Goal: Information Seeking & Learning: Learn about a topic

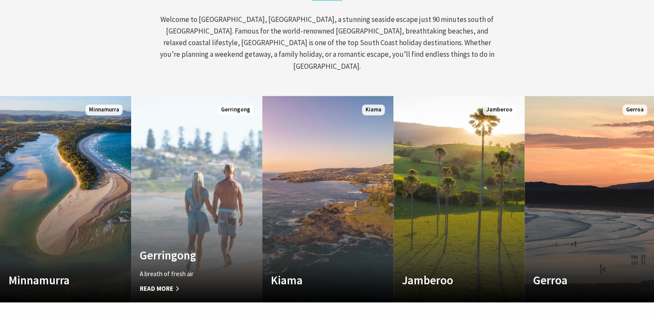
scroll to position [379, 0]
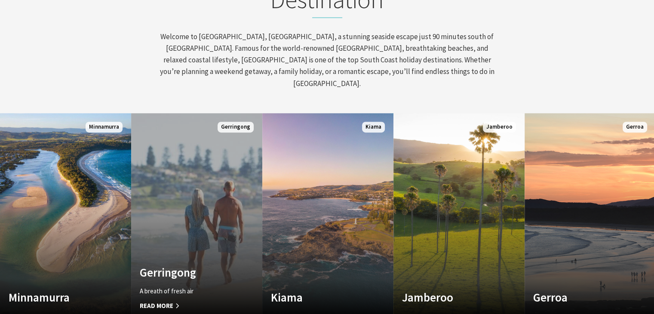
click at [193, 157] on link "Custom Image Used Gerringong A breath of fresh air Read More Gerringong" at bounding box center [196, 216] width 131 height 207
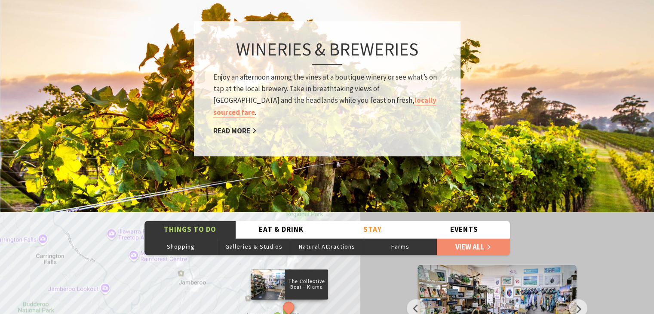
scroll to position [1291, 0]
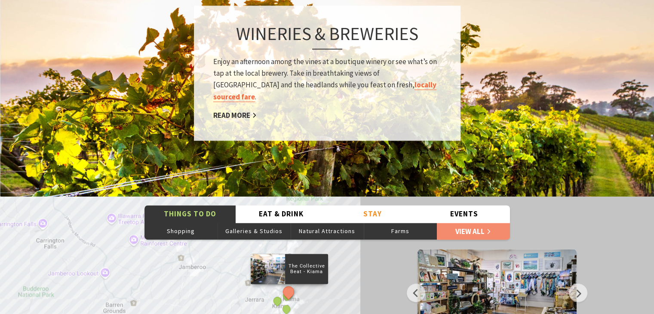
click at [349, 80] on link "locally sourced fare" at bounding box center [324, 91] width 223 height 22
click at [324, 222] on button "Natural Attractions" at bounding box center [327, 230] width 73 height 17
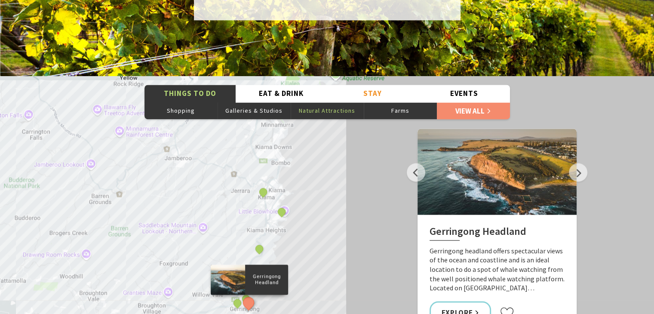
scroll to position [1428, 0]
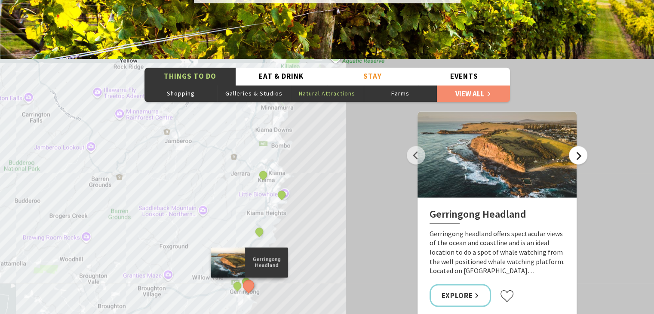
click at [580, 146] on button "Next" at bounding box center [578, 155] width 18 height 18
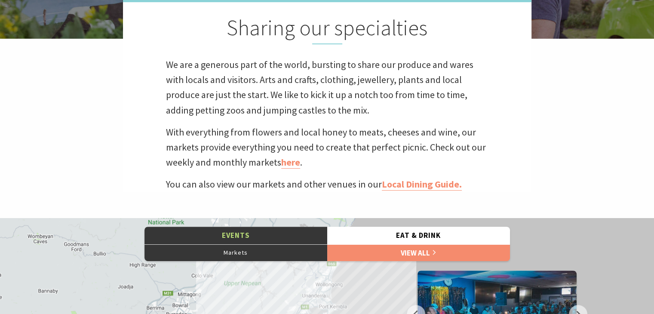
scroll to position [241, 0]
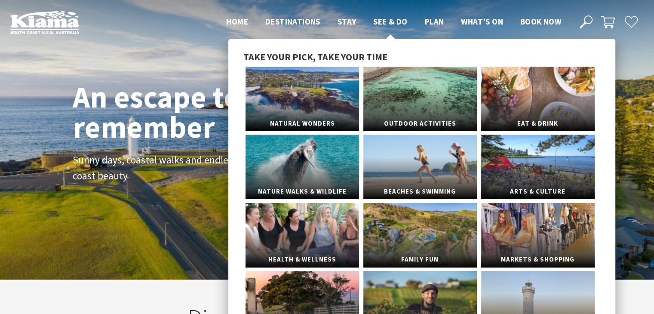
click at [396, 22] on span "See & Do" at bounding box center [390, 21] width 34 height 10
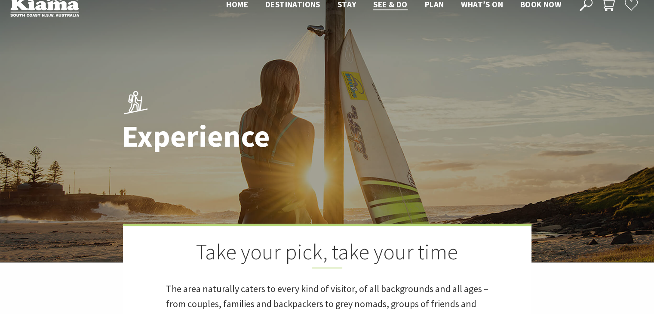
scroll to position [34, 0]
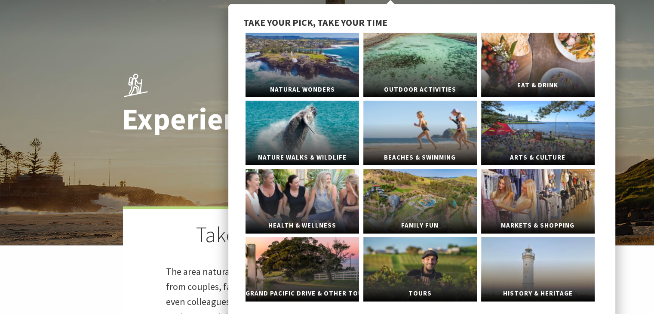
click at [512, 77] on span "Eat & Drink" at bounding box center [538, 85] width 114 height 16
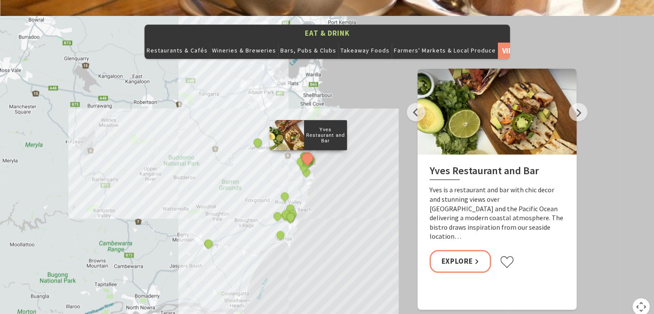
scroll to position [964, 0]
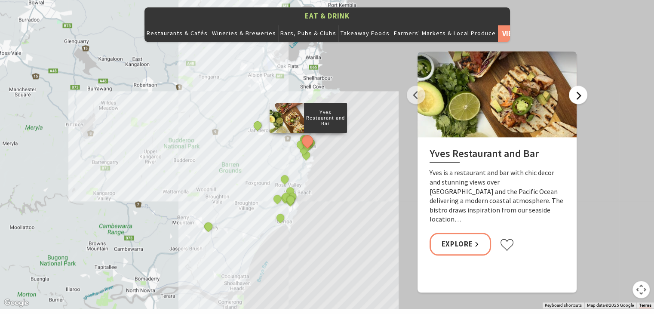
click at [581, 86] on button "Next" at bounding box center [578, 95] width 18 height 18
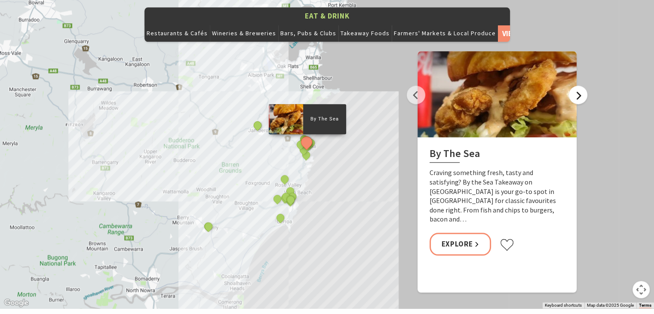
click at [581, 86] on button "Next" at bounding box center [578, 95] width 18 height 18
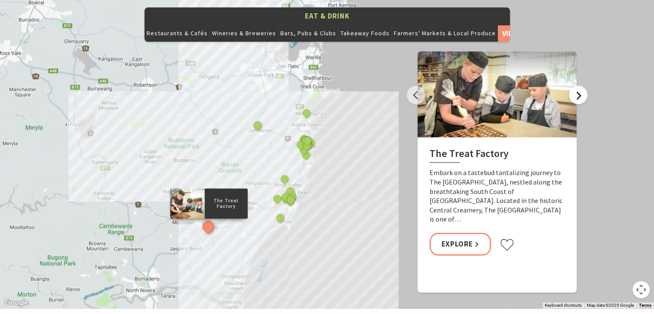
click at [581, 86] on button "Next" at bounding box center [578, 95] width 18 height 18
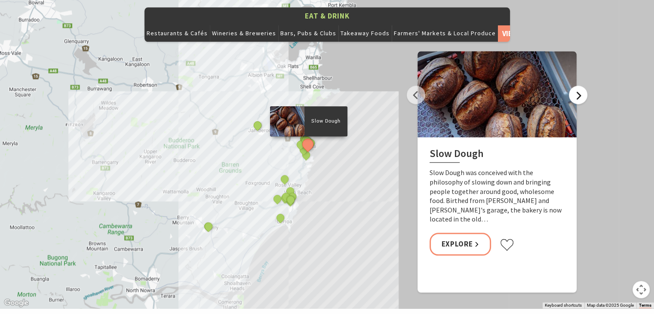
click at [581, 86] on button "Next" at bounding box center [578, 95] width 18 height 18
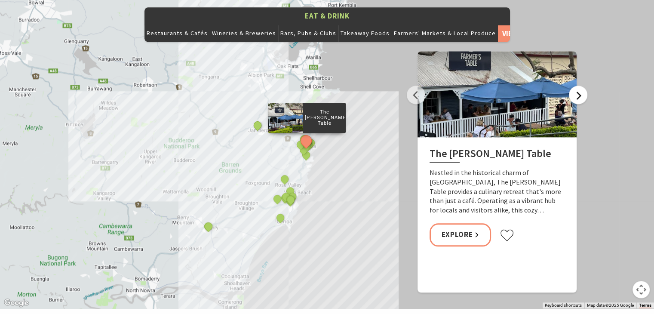
click at [581, 86] on button "Next" at bounding box center [578, 95] width 18 height 18
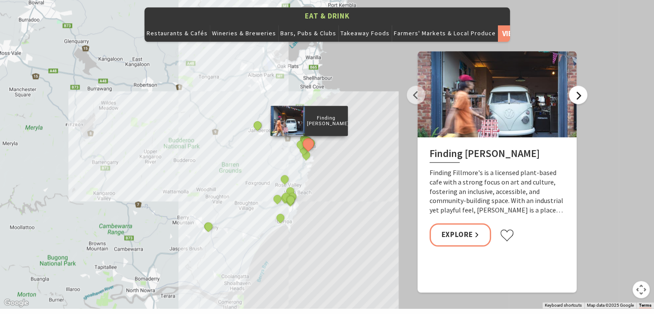
click at [581, 86] on button "Next" at bounding box center [578, 95] width 18 height 18
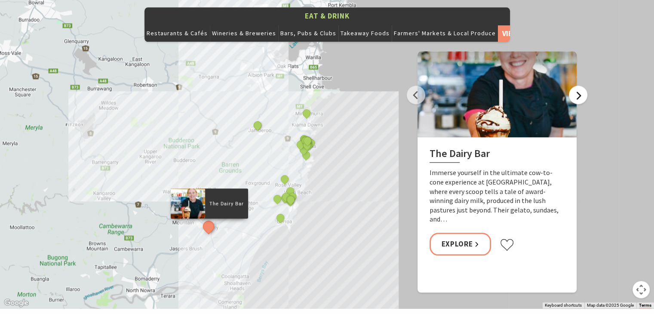
click at [581, 86] on button "Next" at bounding box center [578, 95] width 18 height 18
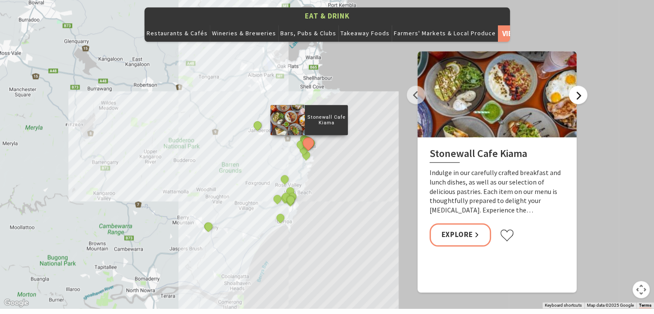
click at [581, 86] on button "Next" at bounding box center [578, 95] width 18 height 18
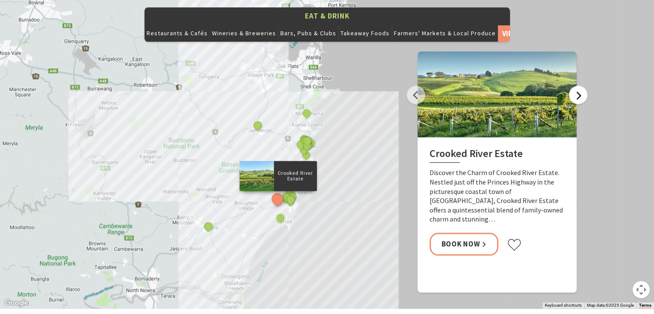
click at [581, 86] on button "Next" at bounding box center [578, 95] width 18 height 18
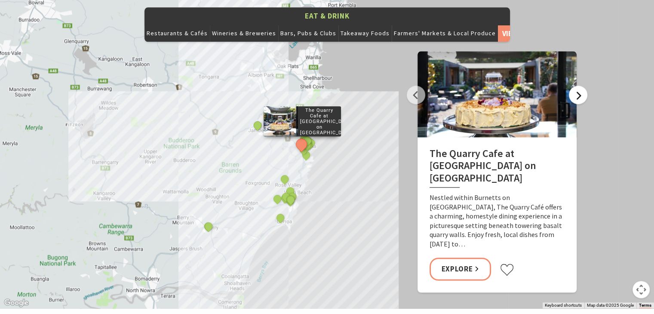
click at [581, 86] on button "Next" at bounding box center [578, 95] width 18 height 18
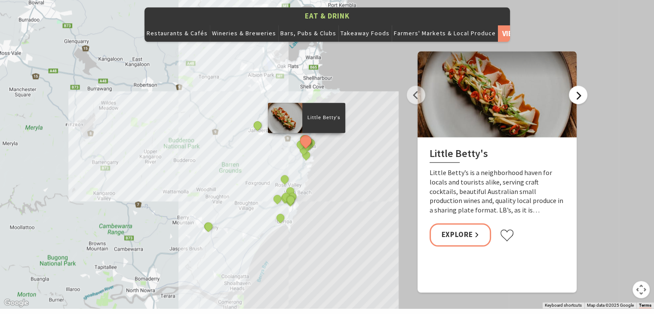
click at [581, 86] on button "Next" at bounding box center [578, 95] width 18 height 18
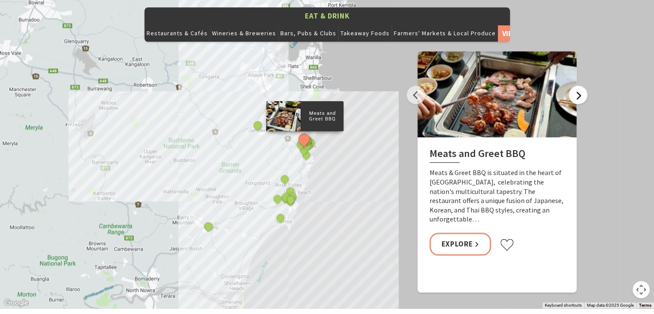
click at [581, 86] on button "Next" at bounding box center [578, 95] width 18 height 18
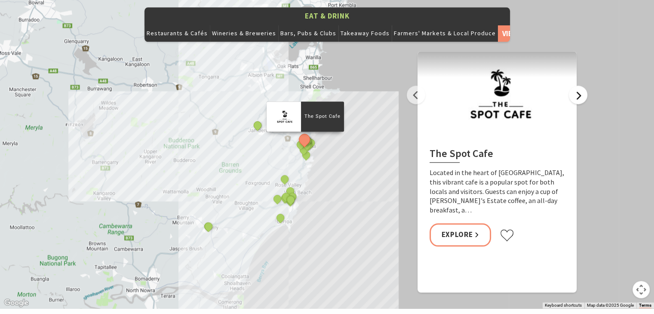
click at [581, 86] on button "Next" at bounding box center [578, 95] width 18 height 18
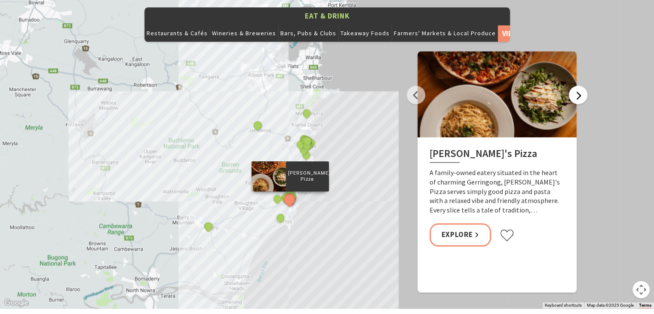
click at [581, 86] on button "Next" at bounding box center [578, 95] width 18 height 18
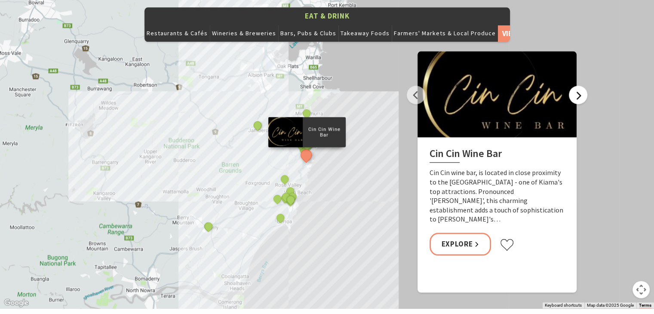
click at [581, 86] on button "Next" at bounding box center [578, 95] width 18 height 18
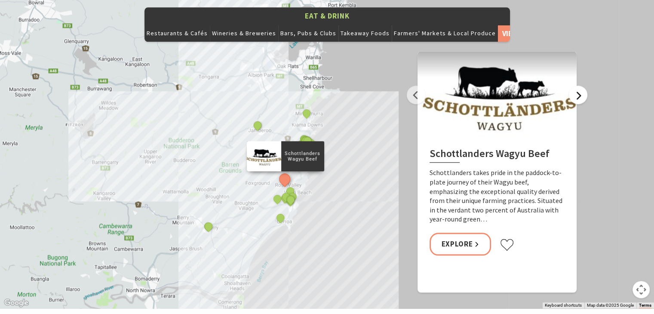
click at [581, 86] on button "Next" at bounding box center [578, 95] width 18 height 18
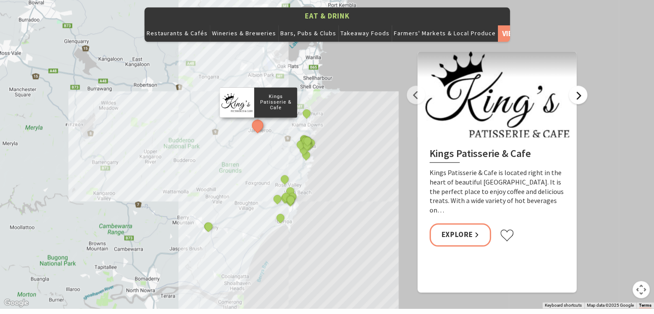
click at [581, 86] on button "Next" at bounding box center [578, 95] width 18 height 18
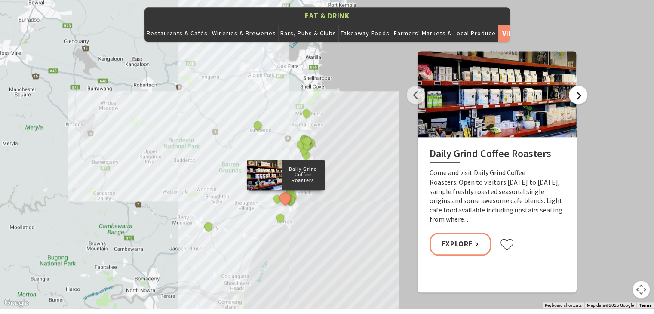
click at [581, 86] on button "Next" at bounding box center [578, 95] width 18 height 18
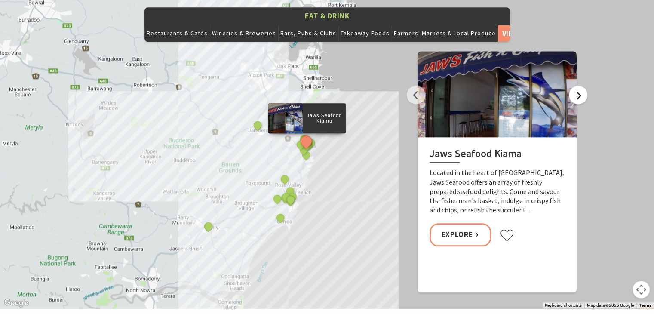
click at [581, 86] on button "Next" at bounding box center [578, 95] width 18 height 18
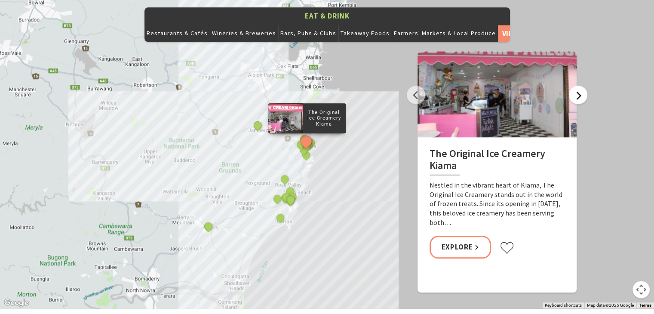
click at [581, 86] on button "Next" at bounding box center [578, 95] width 18 height 18
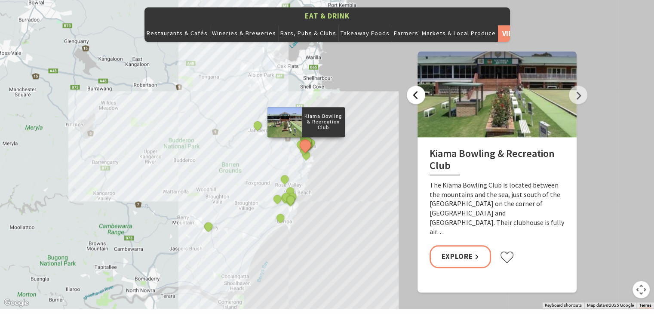
click at [419, 86] on button "Previous" at bounding box center [416, 95] width 18 height 18
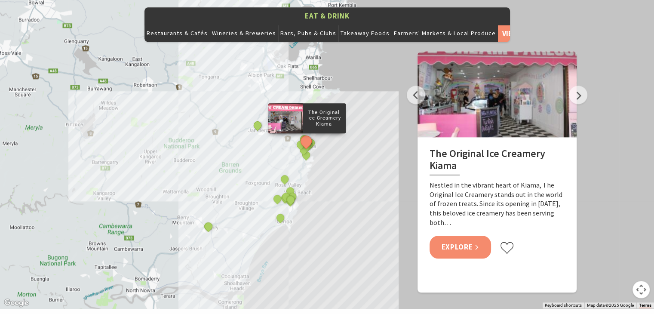
click at [456, 236] on link "Explore" at bounding box center [461, 247] width 62 height 23
click at [578, 86] on button "Next" at bounding box center [578, 95] width 18 height 18
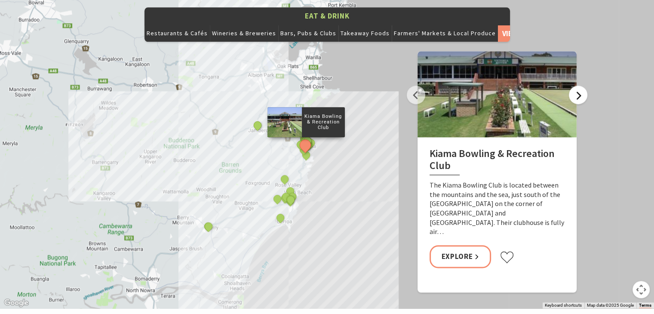
click at [578, 86] on button "Next" at bounding box center [578, 95] width 18 height 18
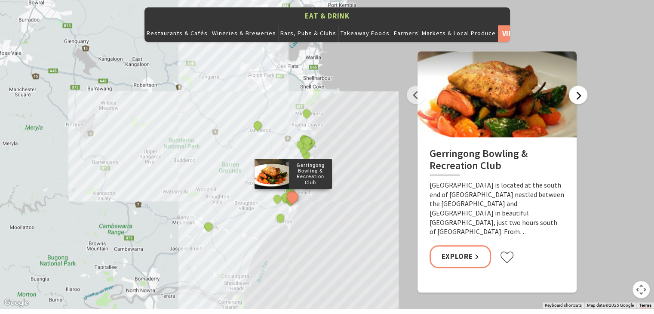
click at [578, 86] on button "Next" at bounding box center [578, 95] width 18 height 18
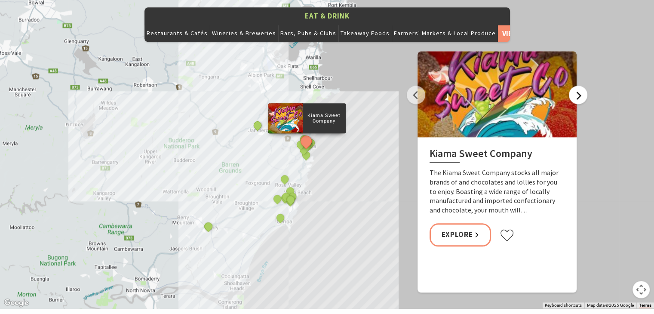
click at [578, 86] on button "Next" at bounding box center [578, 95] width 18 height 18
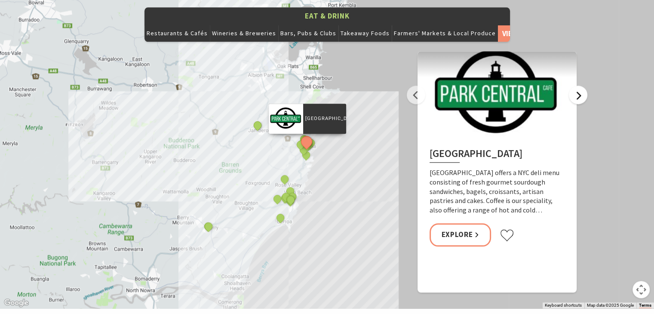
click at [578, 86] on button "Next" at bounding box center [578, 95] width 18 height 18
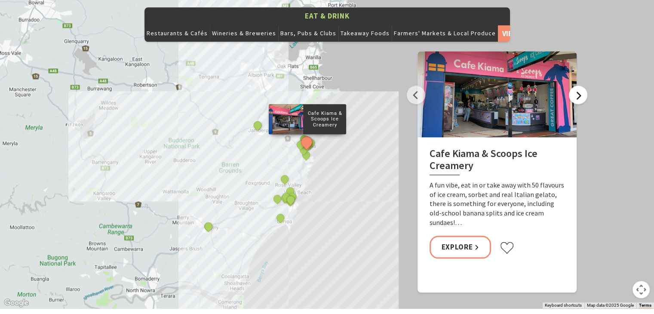
click at [578, 86] on button "Next" at bounding box center [578, 95] width 18 height 18
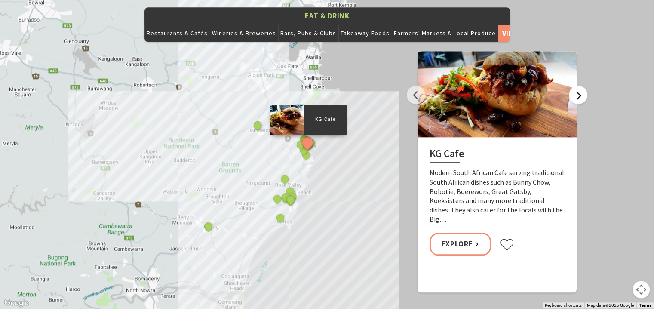
click at [578, 86] on button "Next" at bounding box center [578, 95] width 18 height 18
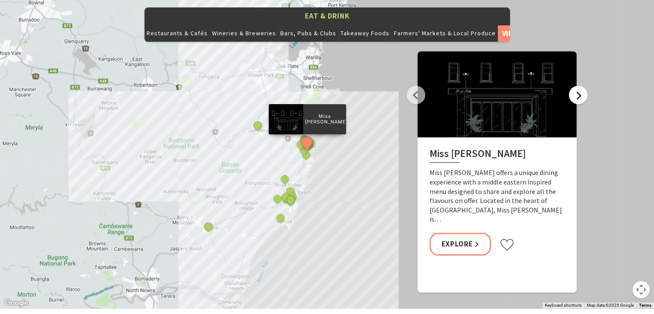
click at [578, 86] on button "Next" at bounding box center [578, 95] width 18 height 18
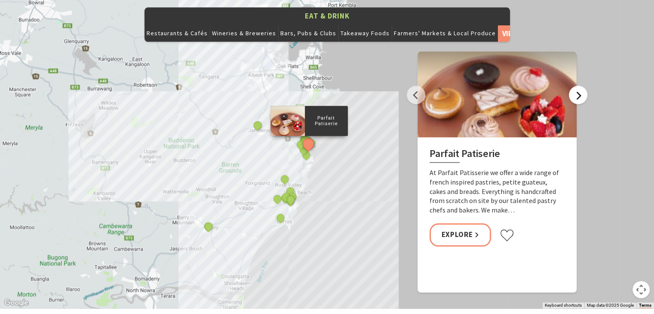
click at [578, 86] on button "Next" at bounding box center [578, 95] width 18 height 18
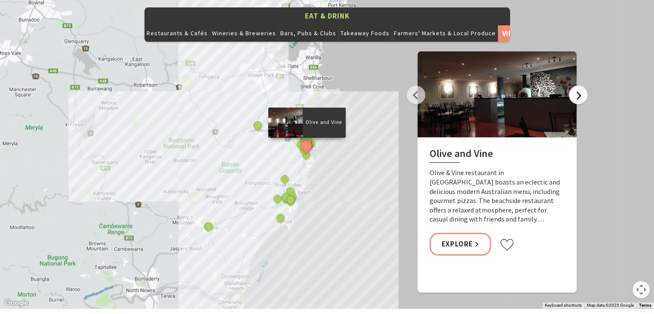
click at [578, 86] on button "Next" at bounding box center [578, 95] width 18 height 18
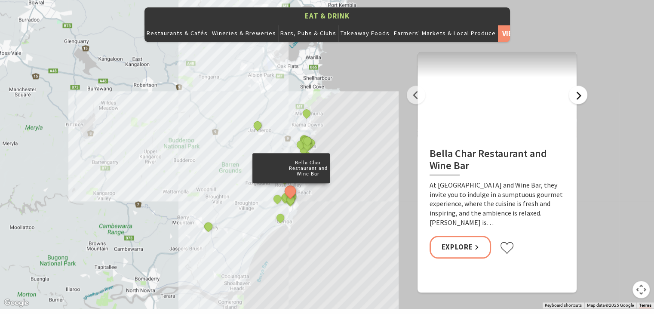
click at [578, 86] on button "Next" at bounding box center [578, 95] width 18 height 18
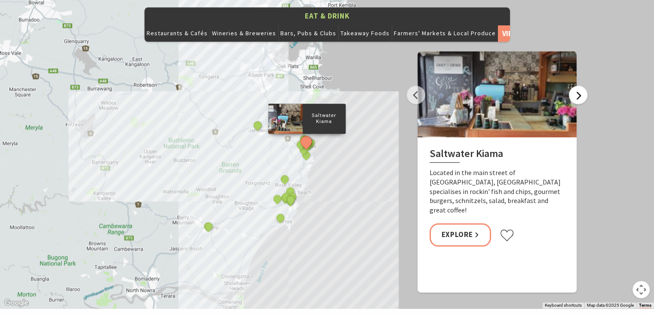
click at [578, 86] on button "Next" at bounding box center [578, 95] width 18 height 18
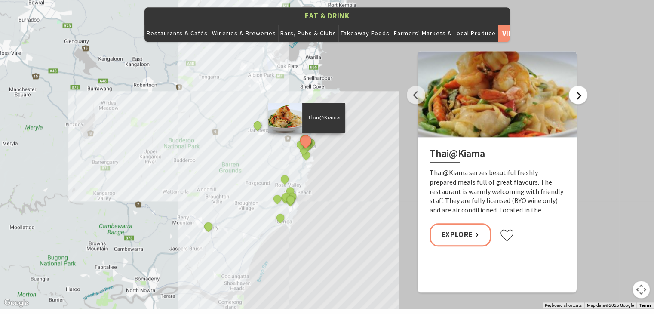
click at [578, 86] on button "Next" at bounding box center [578, 95] width 18 height 18
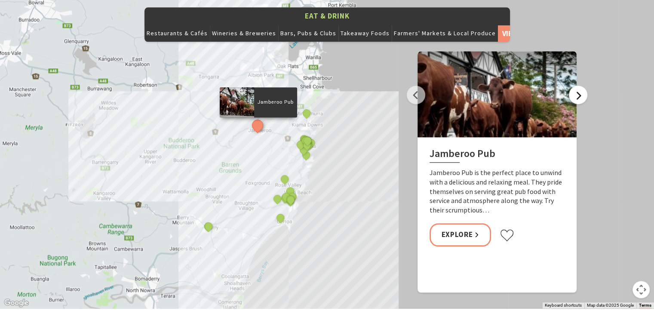
click at [578, 86] on button "Next" at bounding box center [578, 95] width 18 height 18
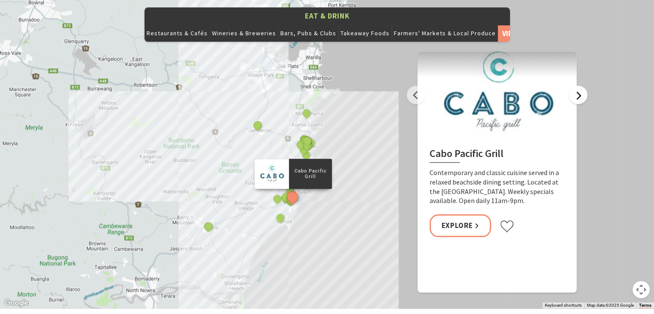
click at [578, 86] on button "Next" at bounding box center [578, 95] width 18 height 18
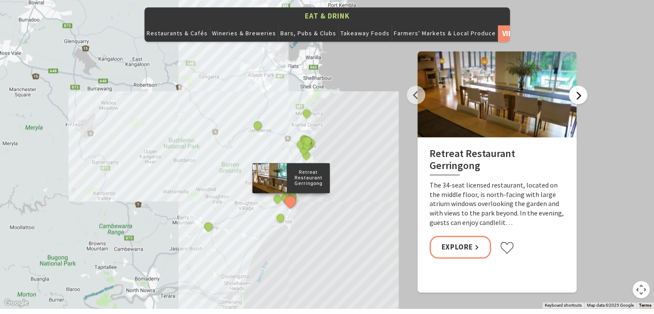
click at [578, 86] on button "Next" at bounding box center [578, 95] width 18 height 18
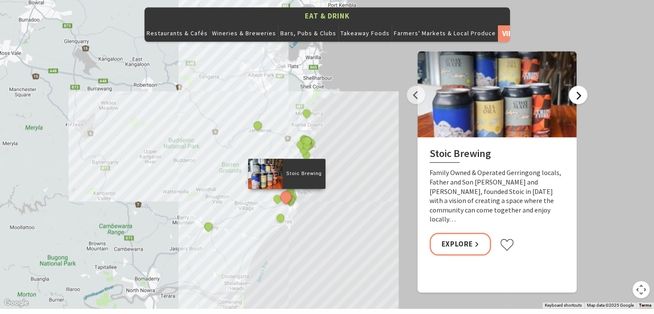
click at [578, 86] on button "Next" at bounding box center [578, 95] width 18 height 18
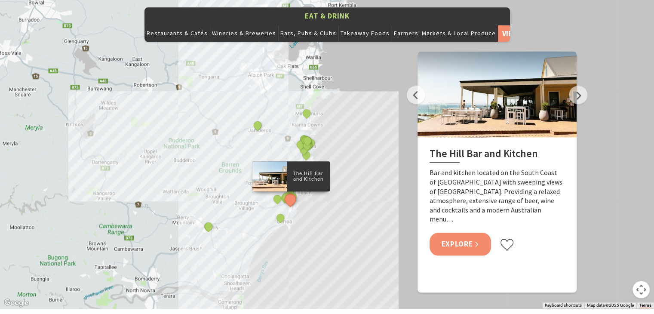
click at [469, 233] on link "Explore" at bounding box center [461, 244] width 62 height 23
click at [580, 86] on button "Next" at bounding box center [578, 95] width 18 height 18
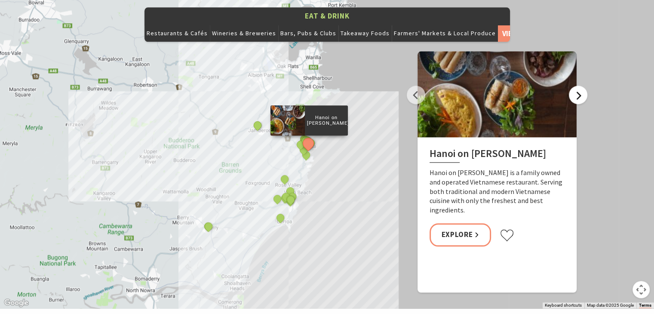
click at [580, 86] on button "Next" at bounding box center [578, 95] width 18 height 18
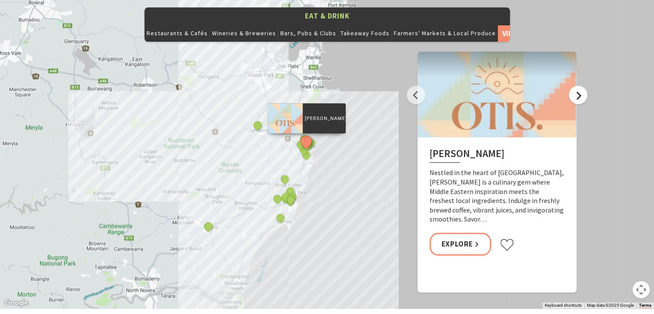
click at [580, 86] on button "Next" at bounding box center [578, 95] width 18 height 18
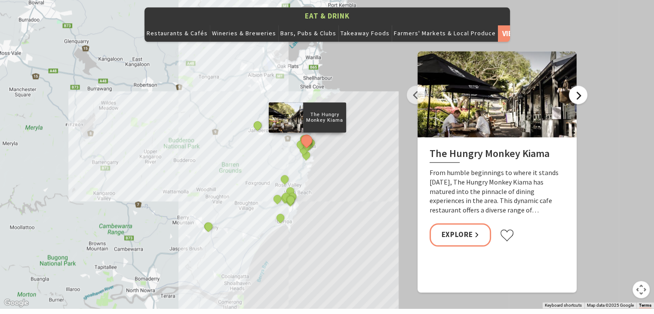
click at [580, 86] on button "Next" at bounding box center [578, 95] width 18 height 18
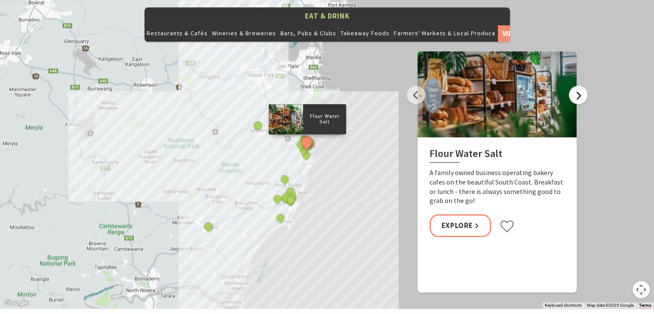
click at [580, 86] on button "Next" at bounding box center [578, 95] width 18 height 18
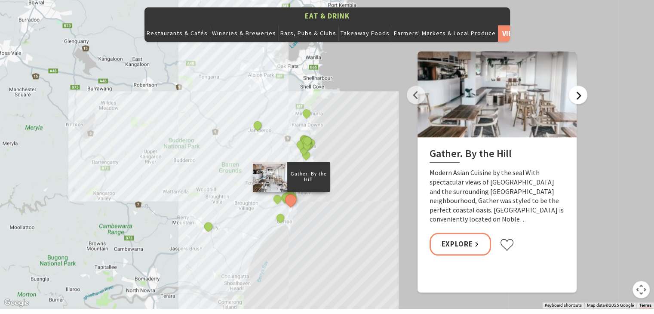
click at [580, 86] on button "Next" at bounding box center [578, 95] width 18 height 18
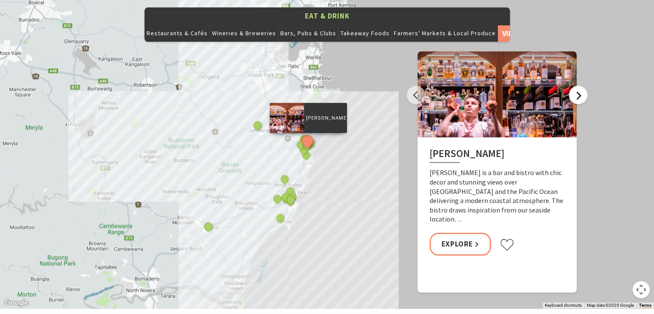
click at [580, 86] on button "Next" at bounding box center [578, 95] width 18 height 18
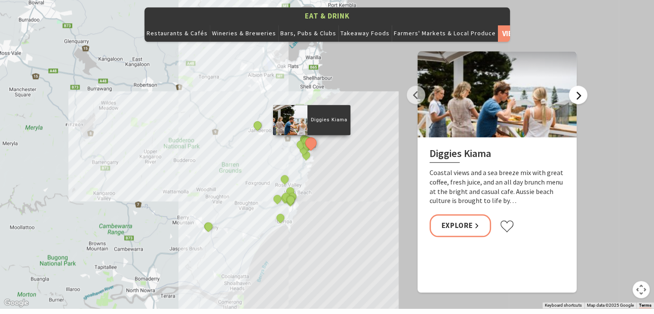
click at [580, 86] on button "Next" at bounding box center [578, 95] width 18 height 18
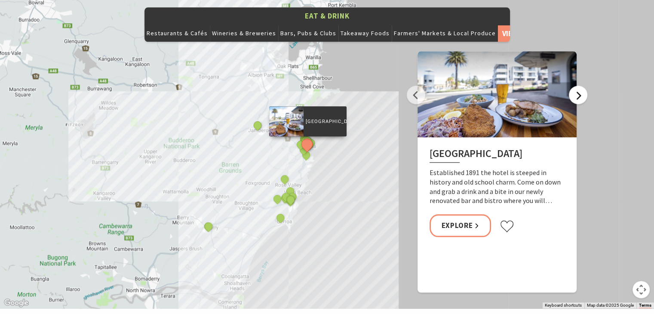
click at [580, 86] on button "Next" at bounding box center [578, 95] width 18 height 18
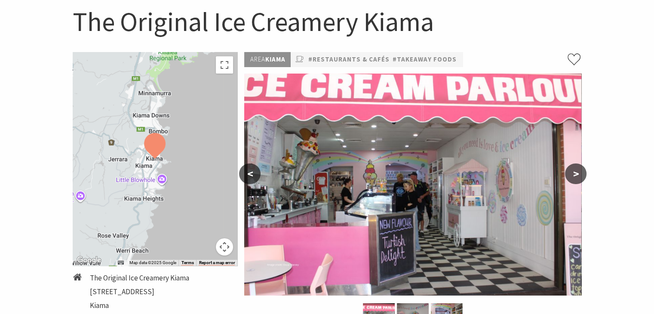
scroll to position [86, 0]
click at [576, 177] on button ">" at bounding box center [576, 173] width 22 height 21
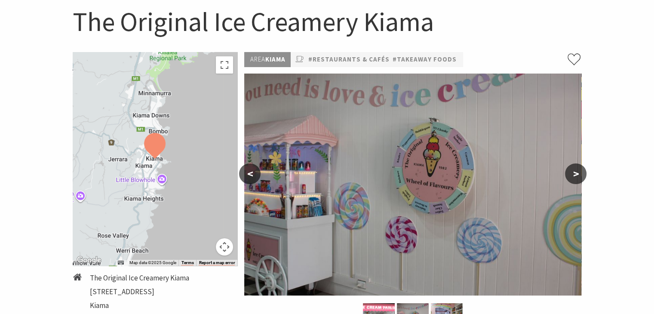
click at [576, 177] on button ">" at bounding box center [576, 173] width 22 height 21
